Goal: Navigation & Orientation: Find specific page/section

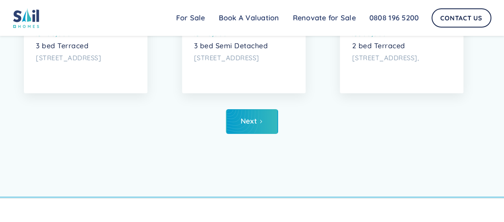
scroll to position [2786, 0]
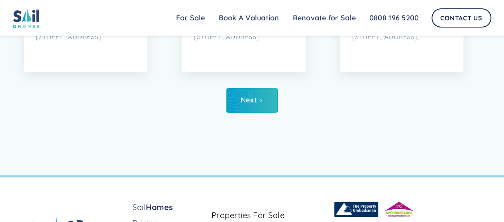
click at [258, 113] on link "Next" at bounding box center [252, 100] width 52 height 25
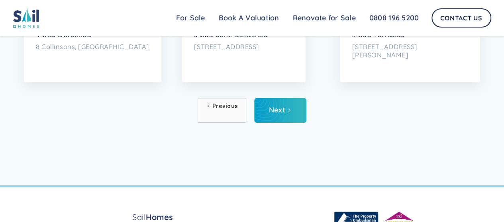
scroll to position [2800, 0]
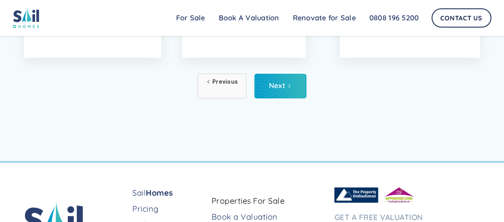
click at [273, 90] on div "Next" at bounding box center [277, 86] width 16 height 8
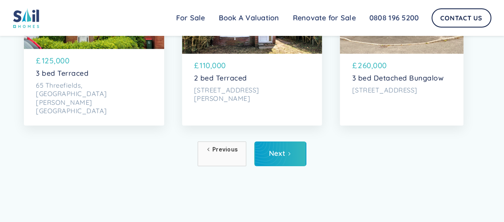
scroll to position [2733, 0]
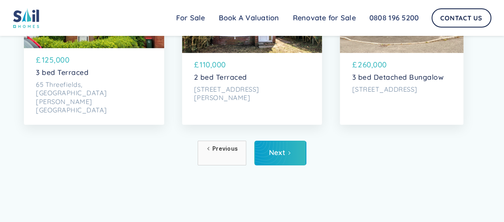
click at [286, 165] on link "Next" at bounding box center [280, 153] width 52 height 25
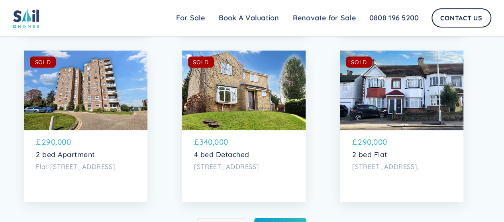
scroll to position [2850, 0]
